Goal: Task Accomplishment & Management: Use online tool/utility

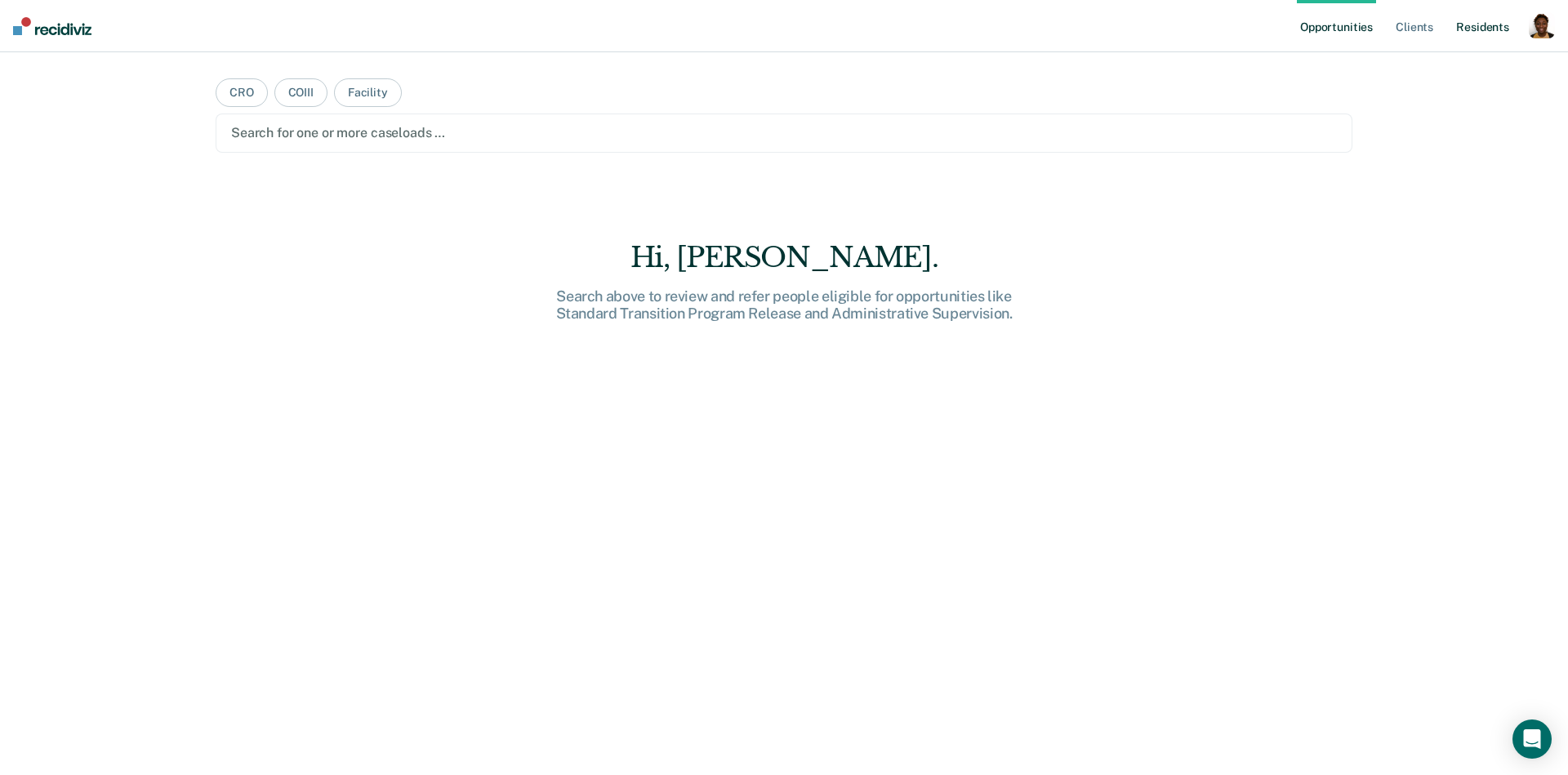
drag, startPoint x: 1537, startPoint y: 35, endPoint x: 1548, endPoint y: 25, distance: 14.9
click at [1537, 35] on div "button" at bounding box center [1541, 25] width 26 height 26
click at [1548, 25] on div "button" at bounding box center [1541, 25] width 26 height 26
click at [1548, 31] on div "button" at bounding box center [1541, 25] width 26 height 26
click at [1460, 66] on link "Profile" at bounding box center [1476, 66] width 131 height 13
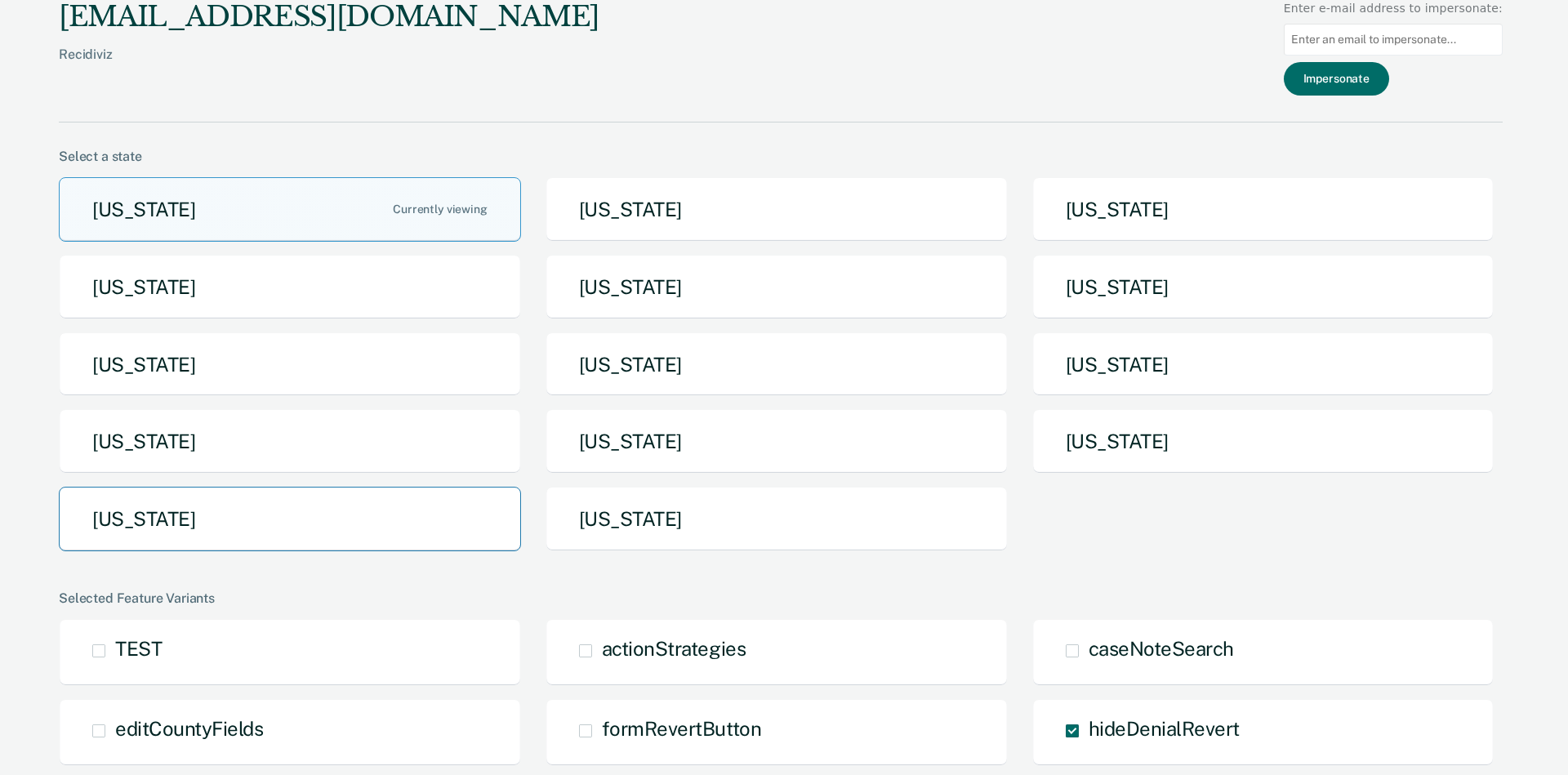
click at [448, 495] on button "[US_STATE]" at bounding box center [289, 520] width 462 height 65
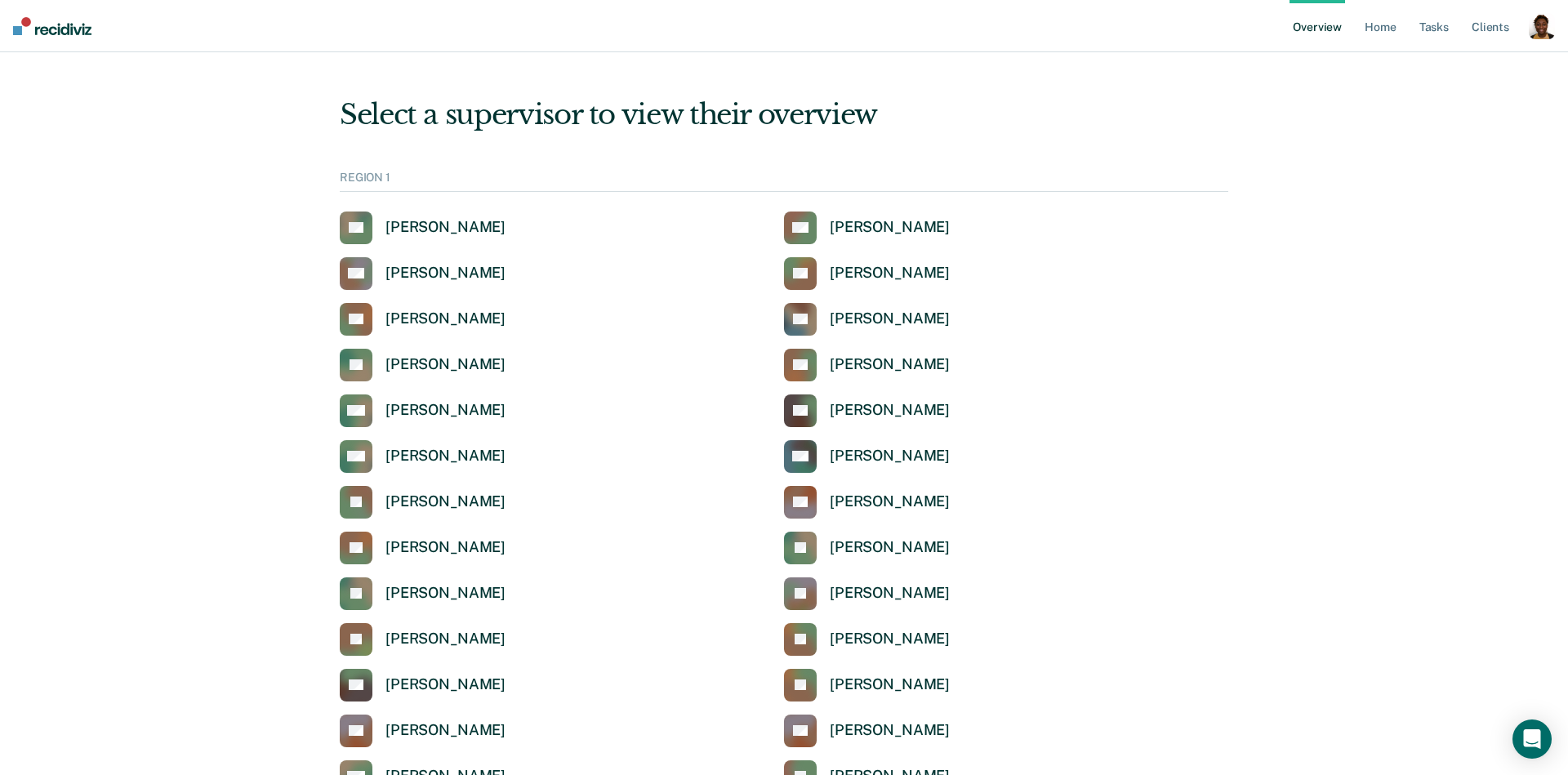
click at [1543, 29] on div "button" at bounding box center [1541, 26] width 26 height 26
click at [1445, 63] on link "Profile" at bounding box center [1476, 65] width 131 height 13
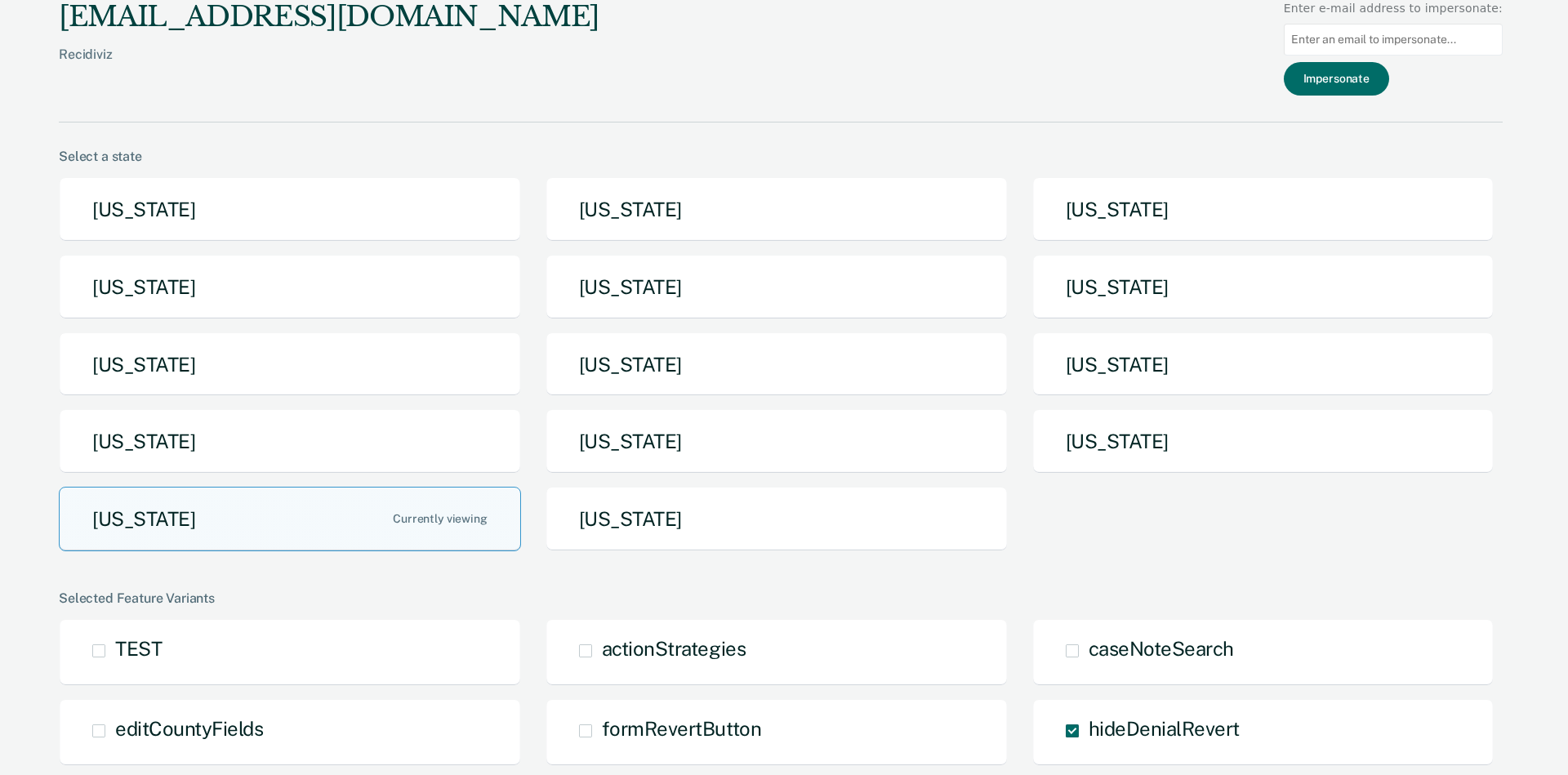
click at [1329, 50] on input at bounding box center [1394, 39] width 219 height 31
paste input "[PERSON_NAME][EMAIL_ADDRESS][PERSON_NAME][DOMAIN_NAME][US_STATE]"
type input "[PERSON_NAME][EMAIL_ADDRESS][PERSON_NAME][DOMAIN_NAME][US_STATE]"
click at [1336, 76] on button "Impersonate" at bounding box center [1336, 78] width 105 height 33
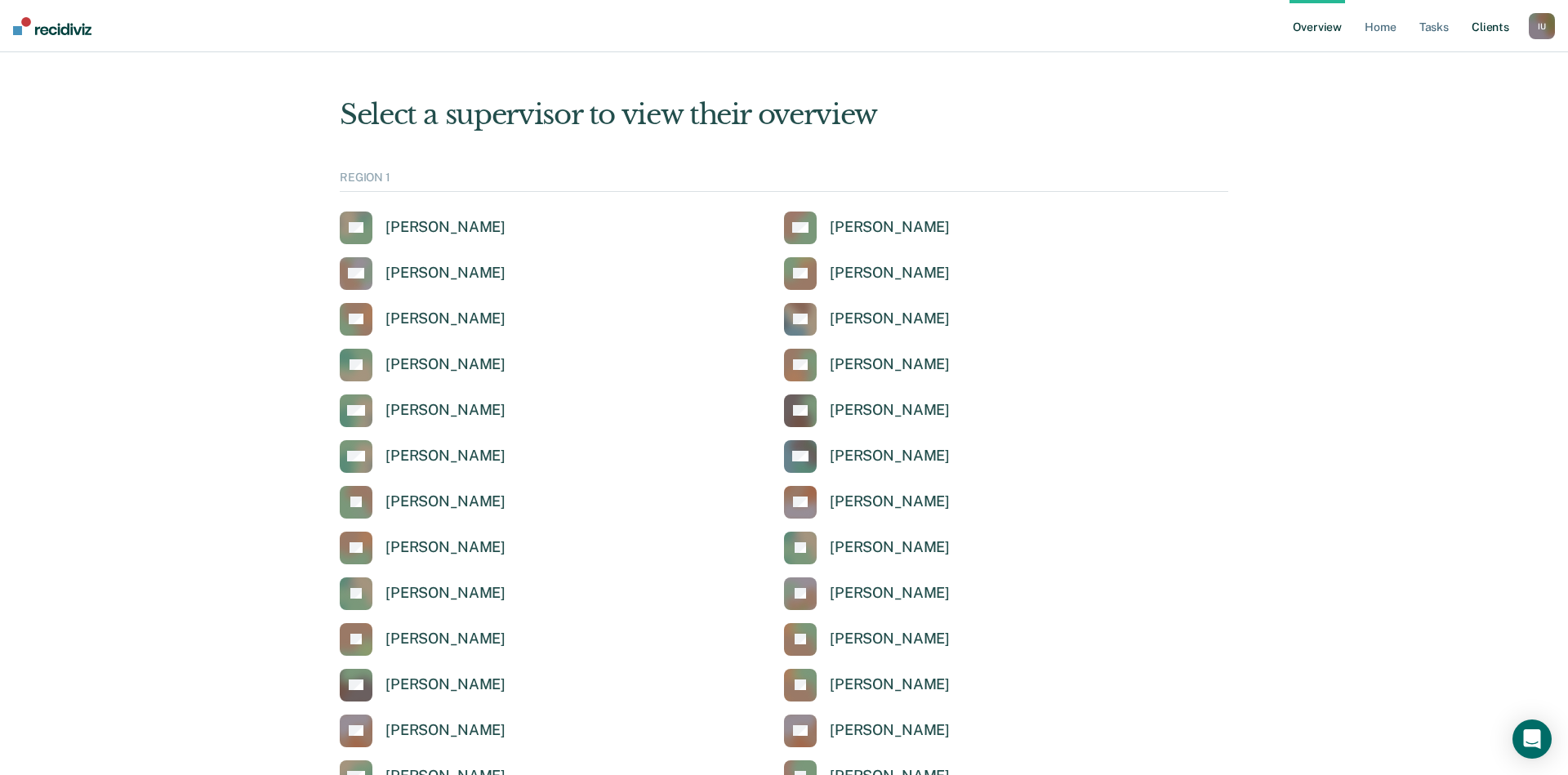
click at [1492, 22] on link "Client s" at bounding box center [1490, 26] width 44 height 52
